Goal: Task Accomplishment & Management: Use online tool/utility

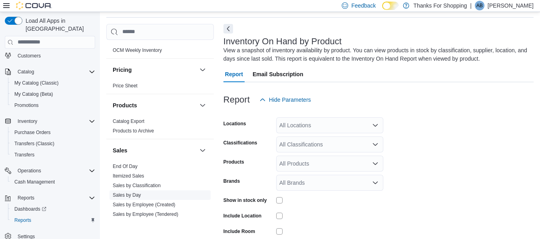
scroll to position [400, 0]
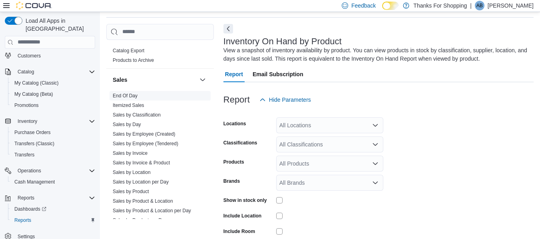
click at [133, 93] on span "End Of Day" at bounding box center [125, 96] width 25 height 6
click at [132, 96] on link "End Of Day" at bounding box center [125, 96] width 25 height 6
click at [132, 84] on button "Sales" at bounding box center [155, 80] width 84 height 8
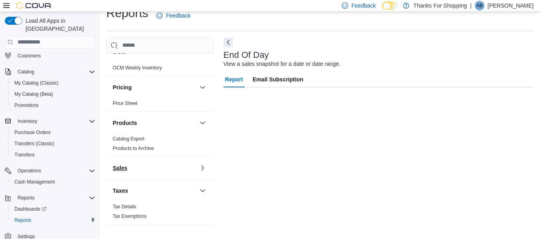
scroll to position [325, 0]
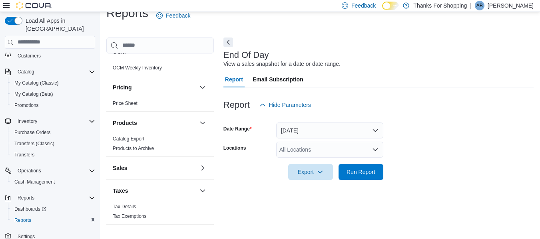
click at [350, 145] on div "All Locations" at bounding box center [329, 150] width 107 height 16
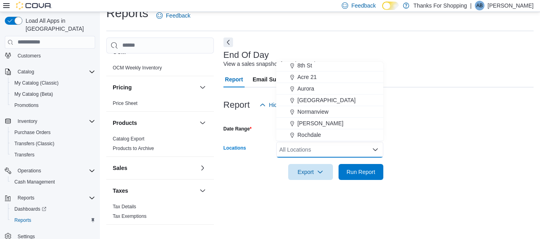
scroll to position [160, 0]
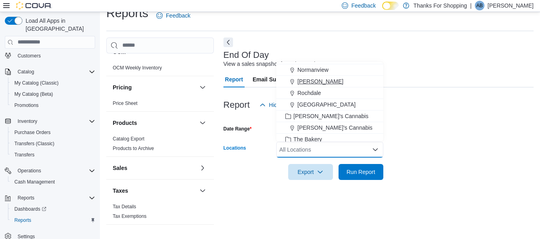
click at [307, 79] on span "[PERSON_NAME]" at bounding box center [320, 82] width 46 height 8
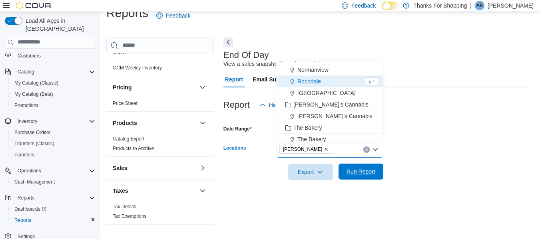
click at [355, 171] on span "Run Report" at bounding box center [360, 172] width 29 height 8
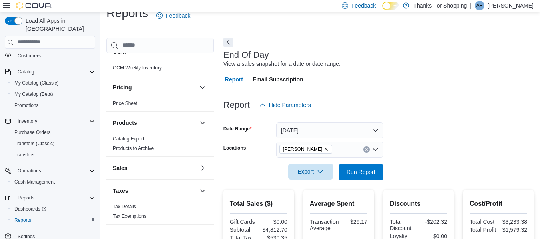
click at [306, 173] on span "Export" at bounding box center [310, 172] width 35 height 16
click at [313, 206] on span "Export to Pdf" at bounding box center [312, 204] width 36 height 6
